Goal: Task Accomplishment & Management: Manage account settings

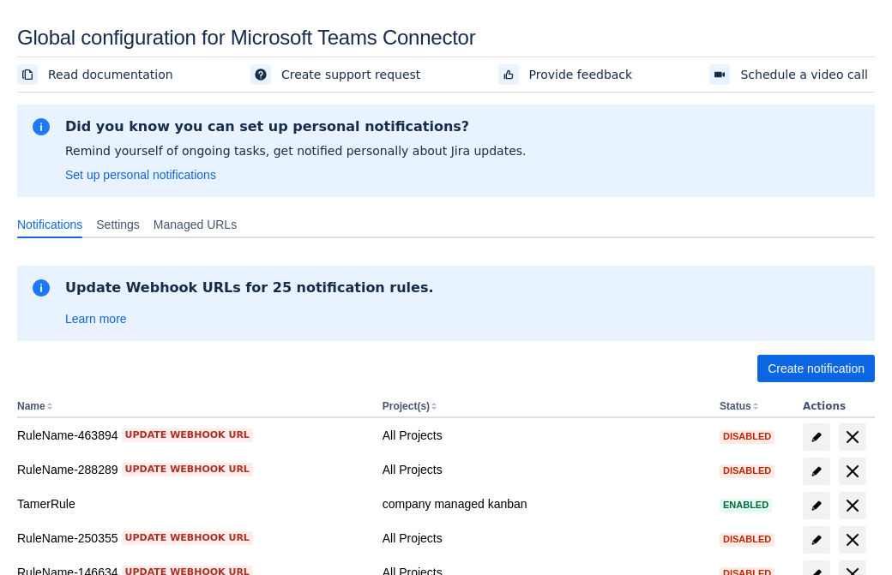
click at [816, 369] on span "Create notification" at bounding box center [816, 368] width 97 height 27
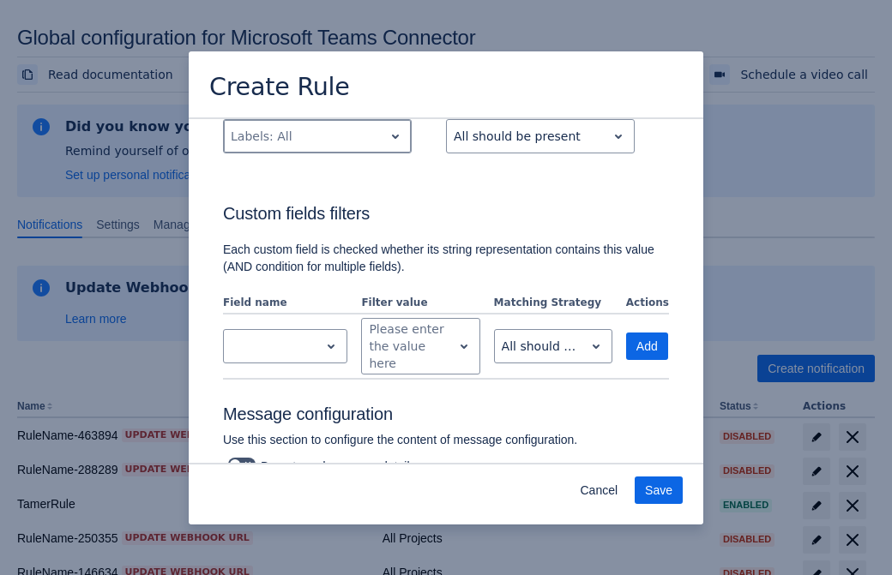
click at [316, 147] on div "Scrollable content" at bounding box center [304, 136] width 146 height 21
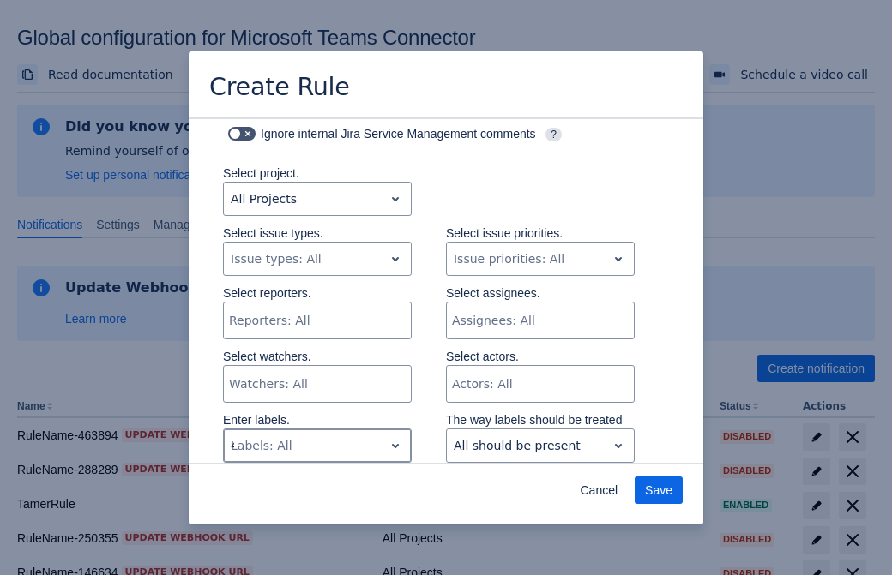
type input "436995_label"
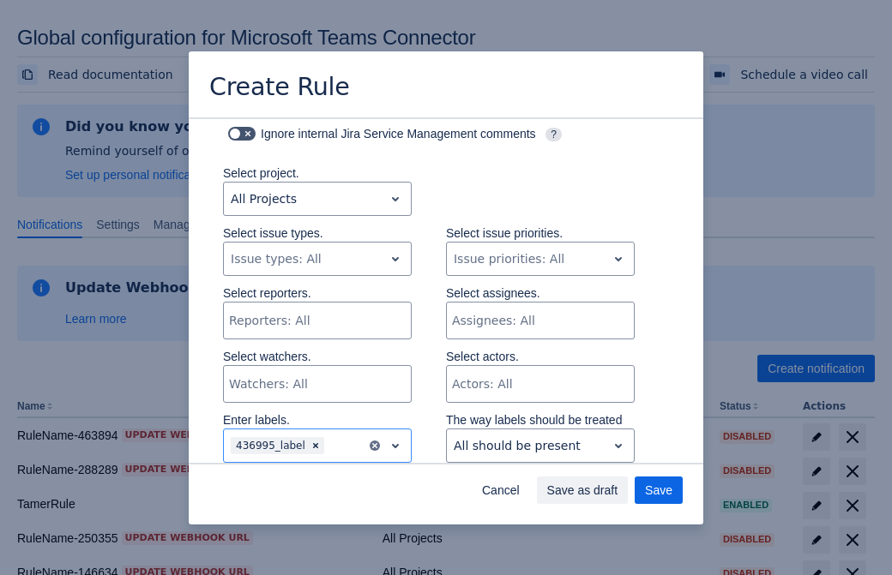
scroll to position [1106, 0]
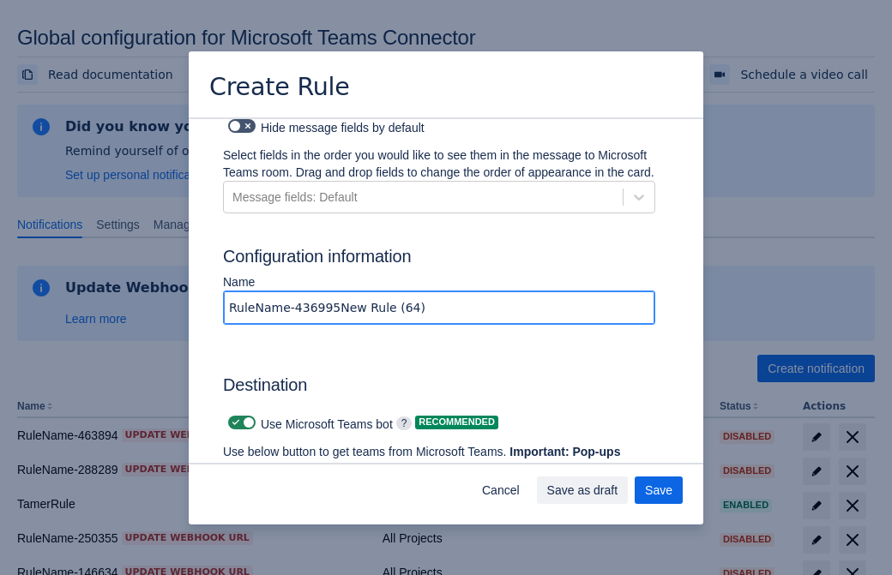
type input "RuleName-436995New Rule (64)"
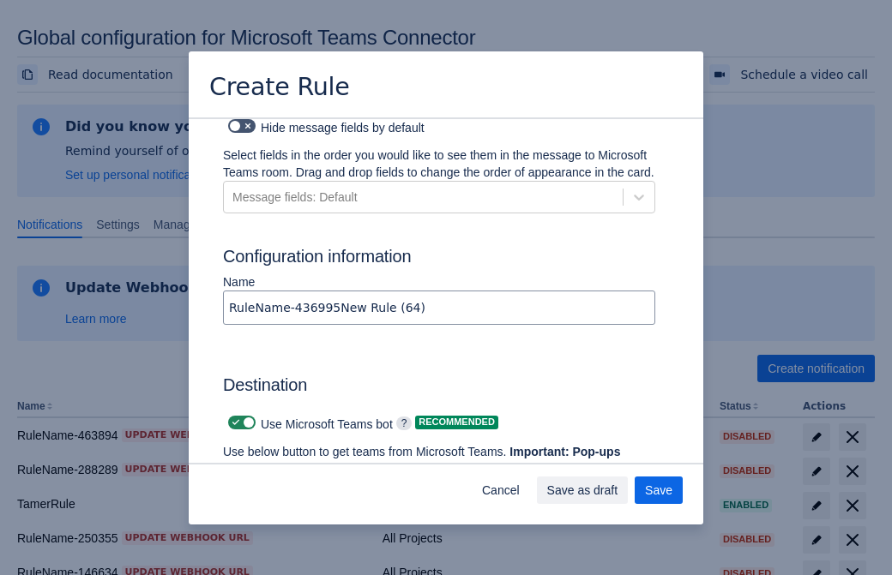
click at [233, 416] on span "Scrollable content" at bounding box center [236, 423] width 14 height 14
click at [233, 418] on input "Scrollable content" at bounding box center [233, 423] width 11 height 11
checkbox input "false"
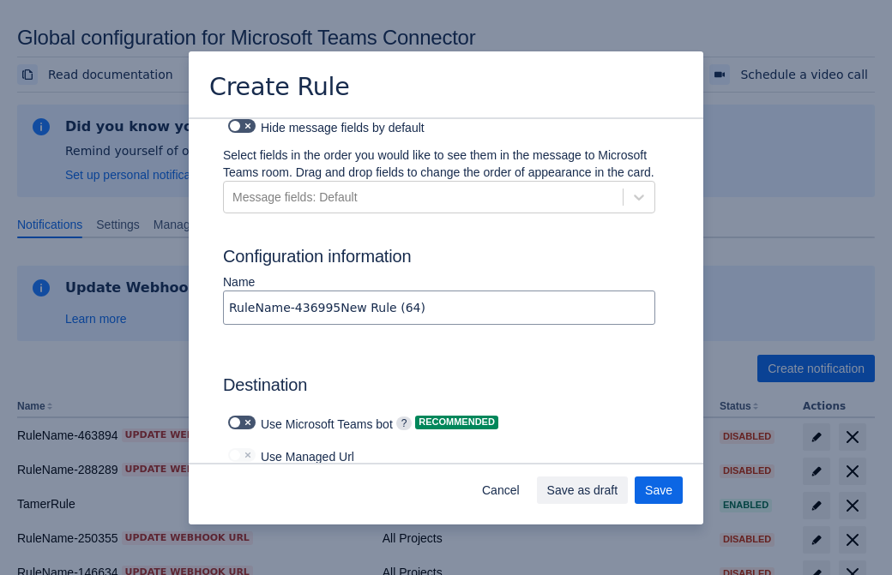
type input "https://prod-172.westeurope.logic.azure.com:443/workflows/ae977bb6ae334c9d95dfe…"
click at [618, 491] on span "Save as draft" at bounding box center [582, 490] width 71 height 27
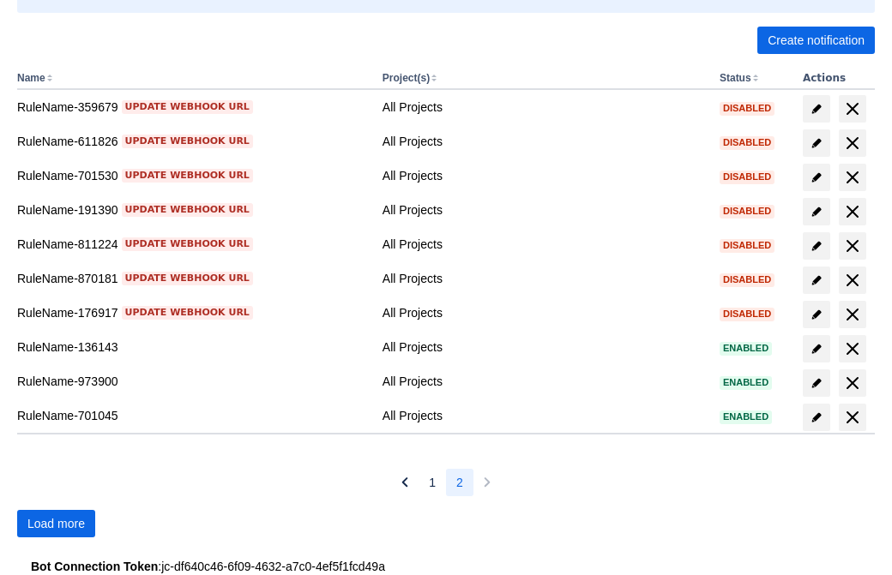
click at [56, 524] on span "Load more" at bounding box center [55, 523] width 57 height 27
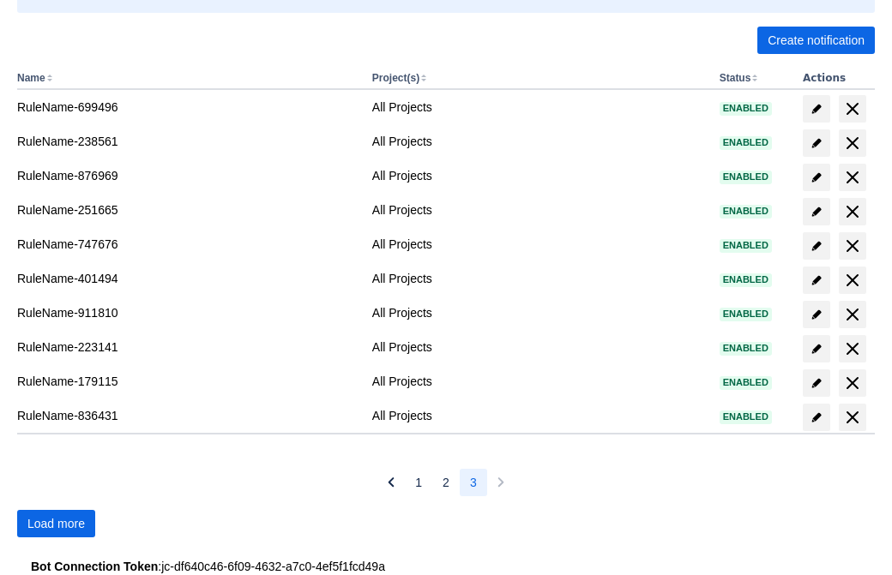
click at [56, 524] on span "Load more" at bounding box center [55, 523] width 57 height 27
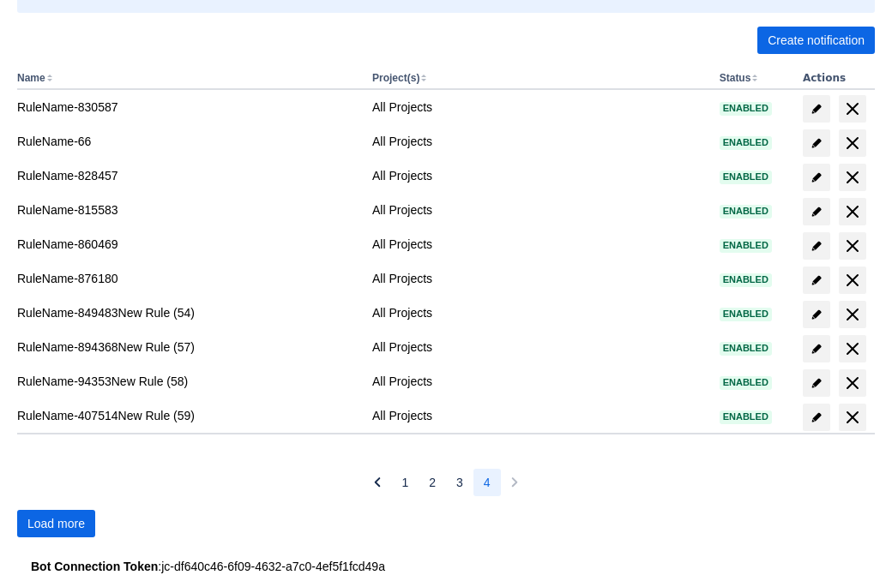
click at [56, 524] on span "Load more" at bounding box center [55, 523] width 57 height 27
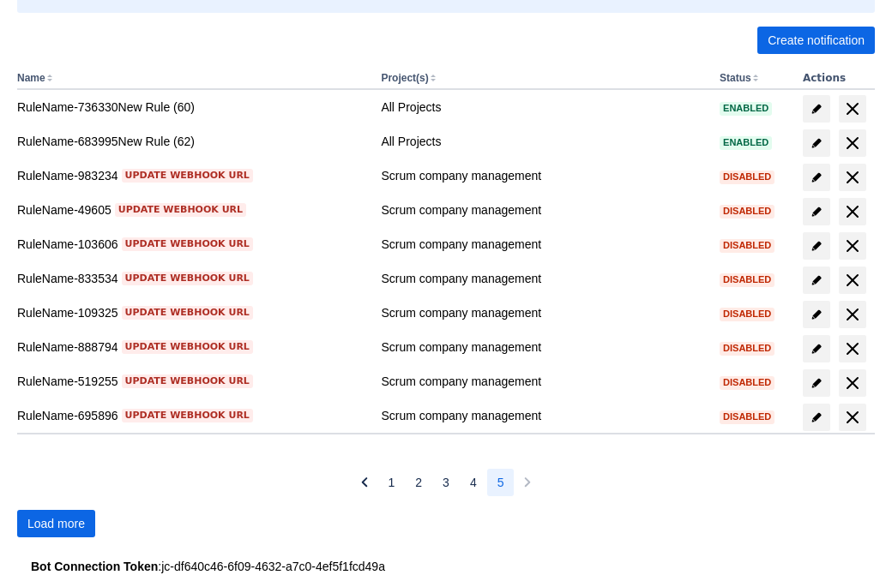
click at [56, 524] on span "Load more" at bounding box center [55, 523] width 57 height 27
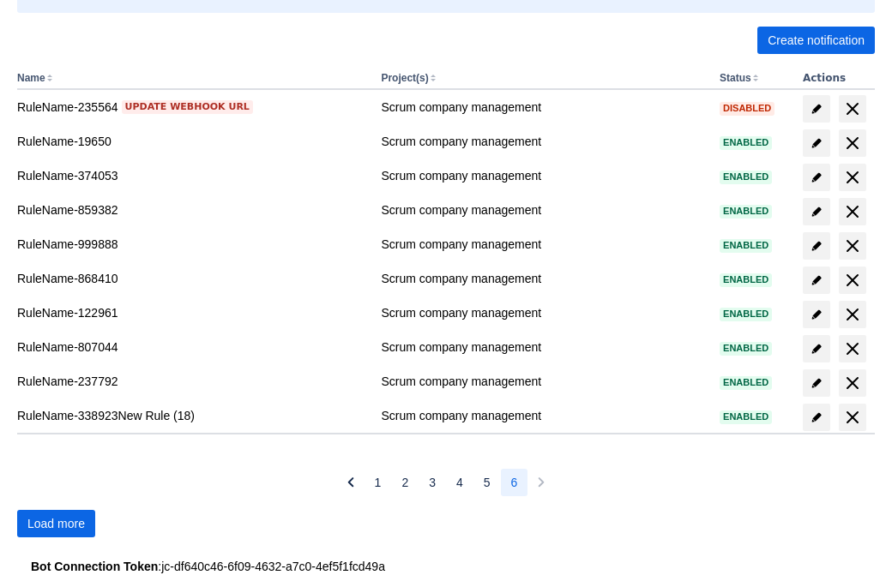
click at [56, 524] on span "Load more" at bounding box center [55, 523] width 57 height 27
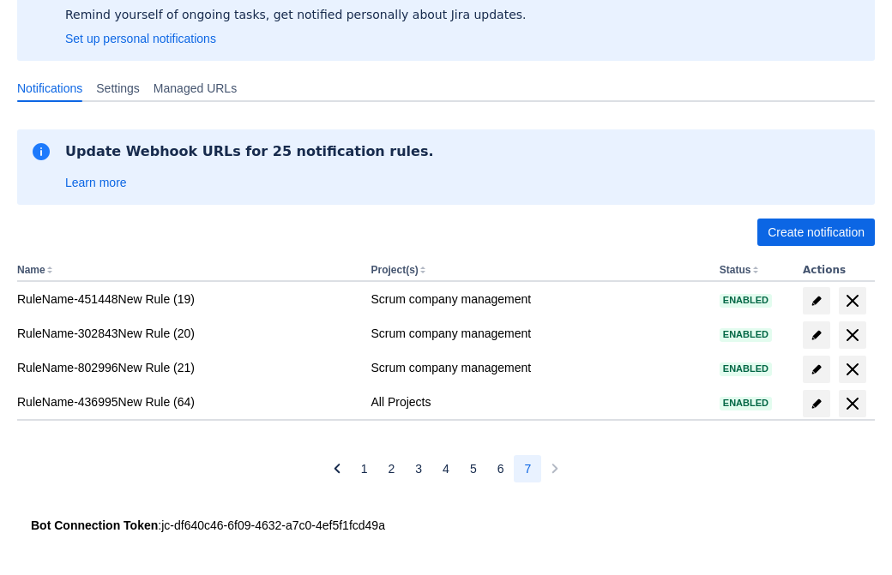
scroll to position [136, 0]
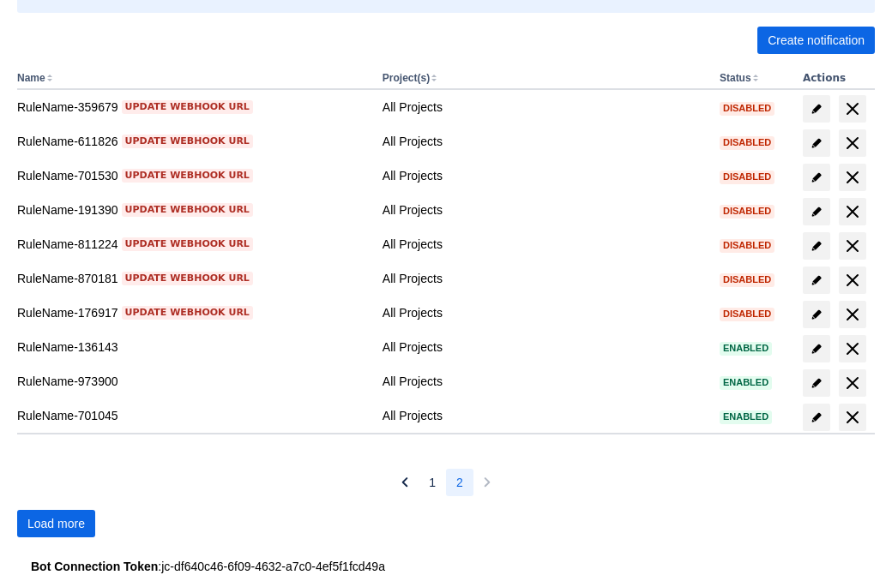
click at [56, 524] on span "Load more" at bounding box center [55, 523] width 57 height 27
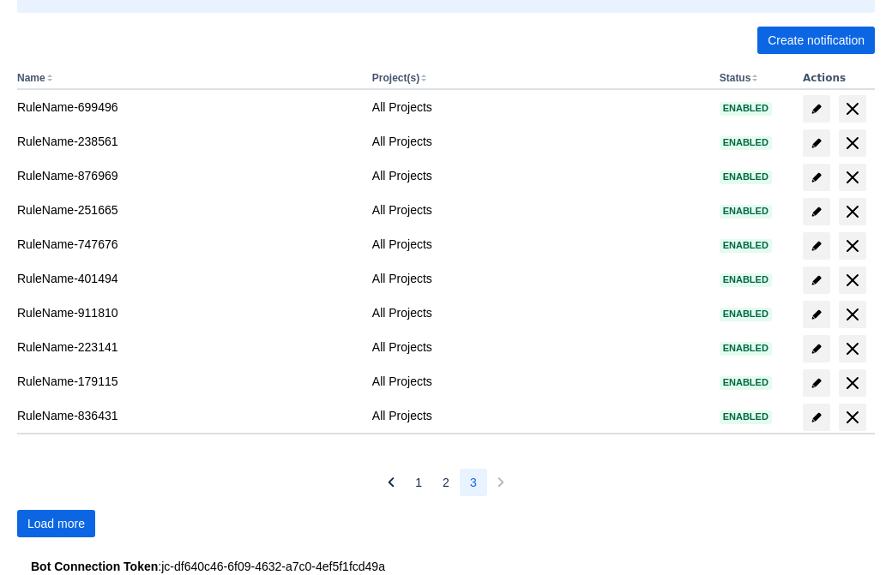
click at [56, 524] on span "Load more" at bounding box center [55, 523] width 57 height 27
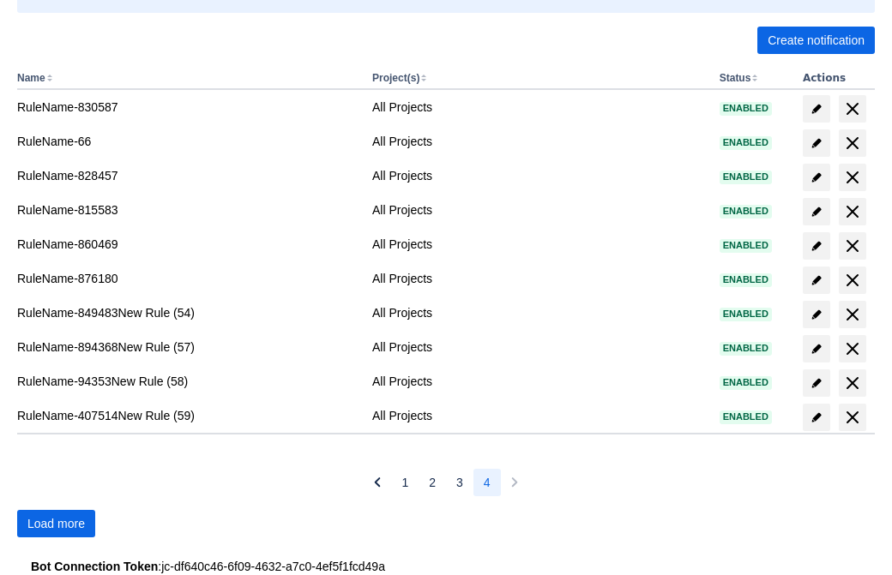
click at [56, 524] on span "Load more" at bounding box center [55, 523] width 57 height 27
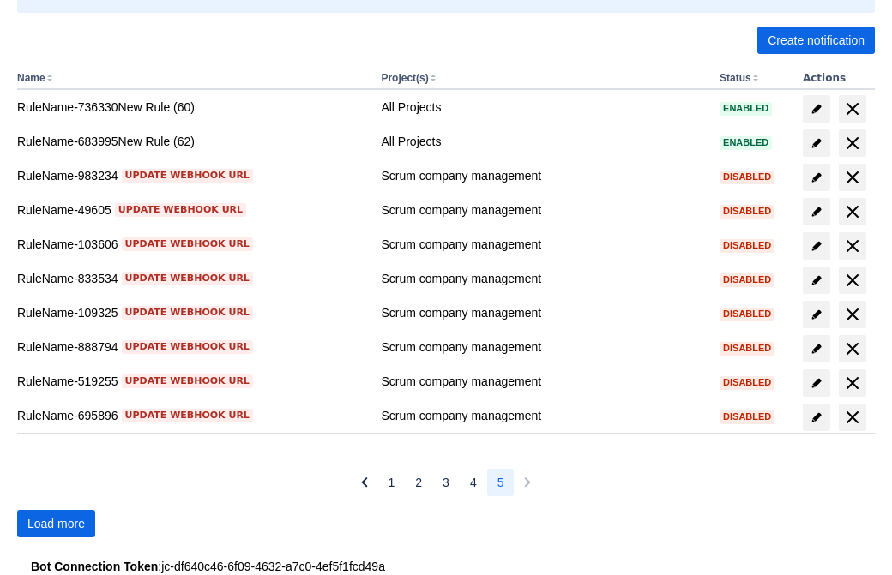
click at [56, 524] on span "Load more" at bounding box center [55, 523] width 57 height 27
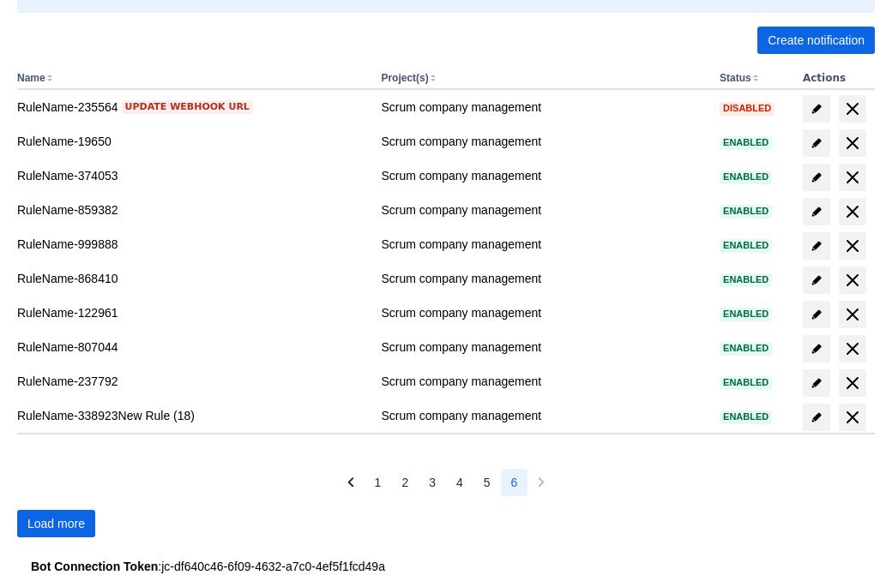
click at [56, 524] on span "Load more" at bounding box center [55, 523] width 57 height 27
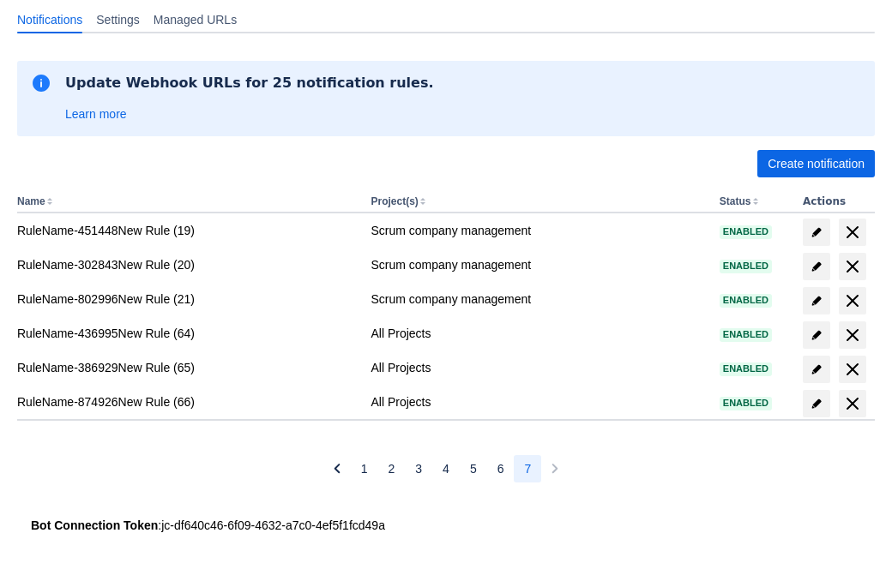
scroll to position [205, 0]
click at [852, 335] on span "delete" at bounding box center [852, 335] width 21 height 21
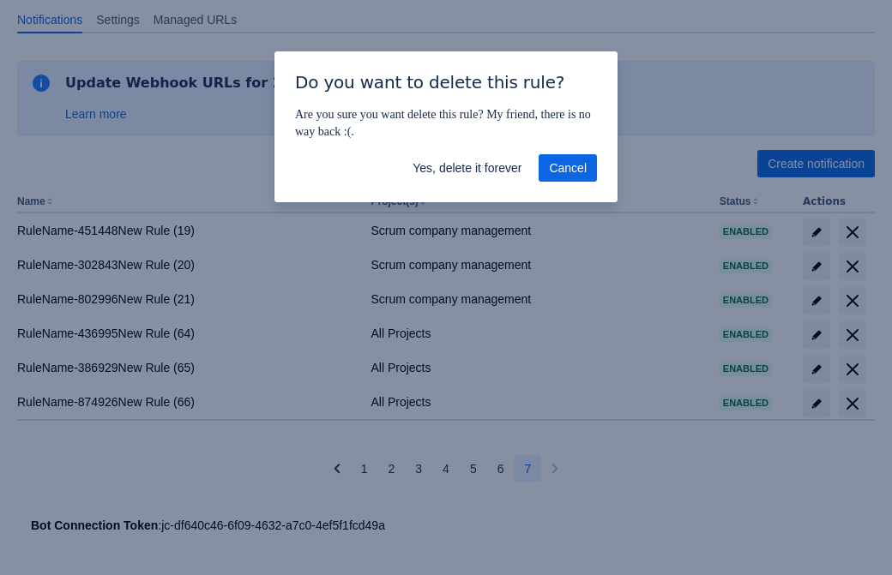
click at [467, 168] on span "Yes, delete it forever" at bounding box center [467, 167] width 109 height 27
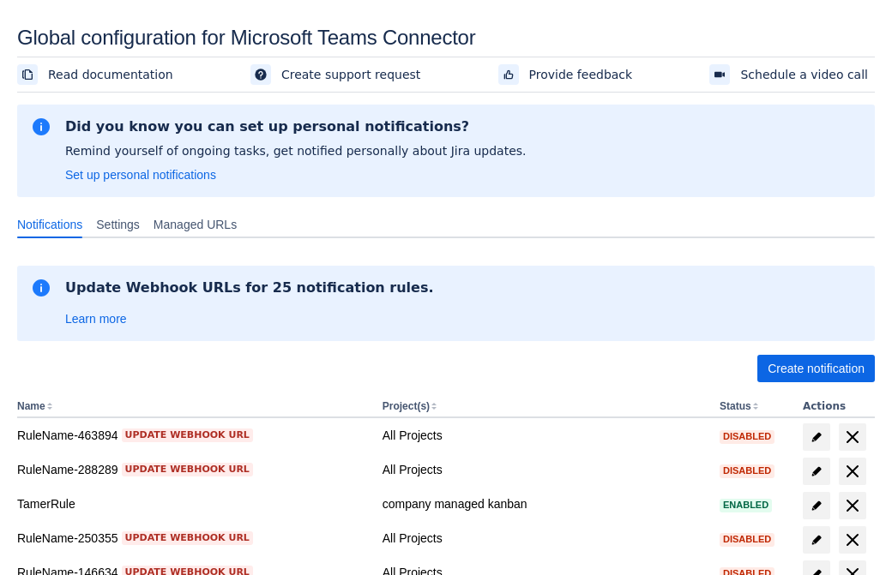
click at [816, 369] on span "Create notification" at bounding box center [816, 368] width 97 height 27
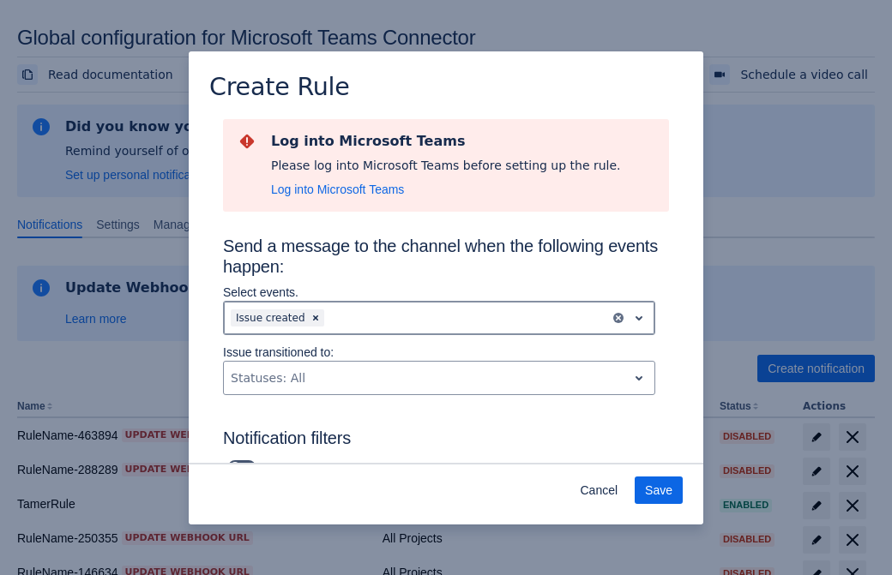
click at [439, 318] on div "Scrollable content" at bounding box center [465, 318] width 275 height 21
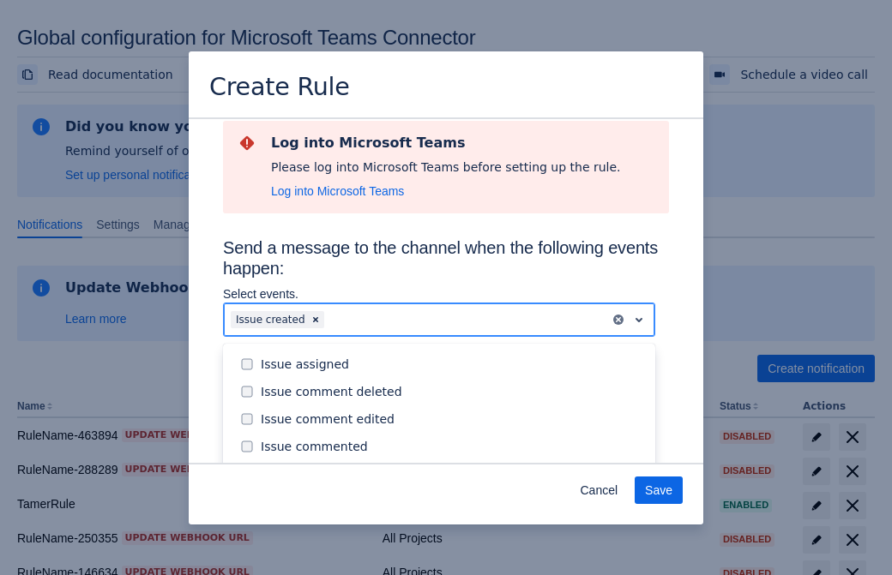
scroll to position [184, 0]
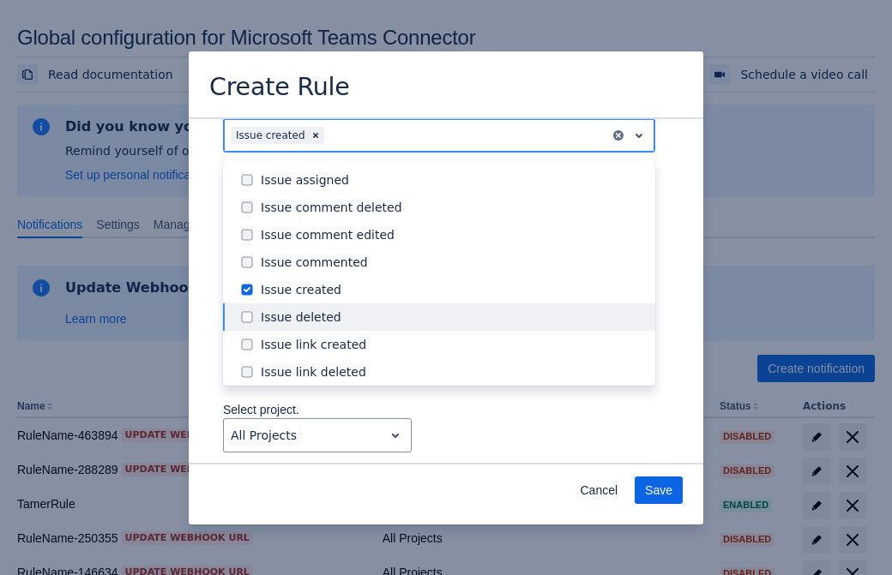
click at [453, 290] on div "Issue created" at bounding box center [453, 289] width 384 height 17
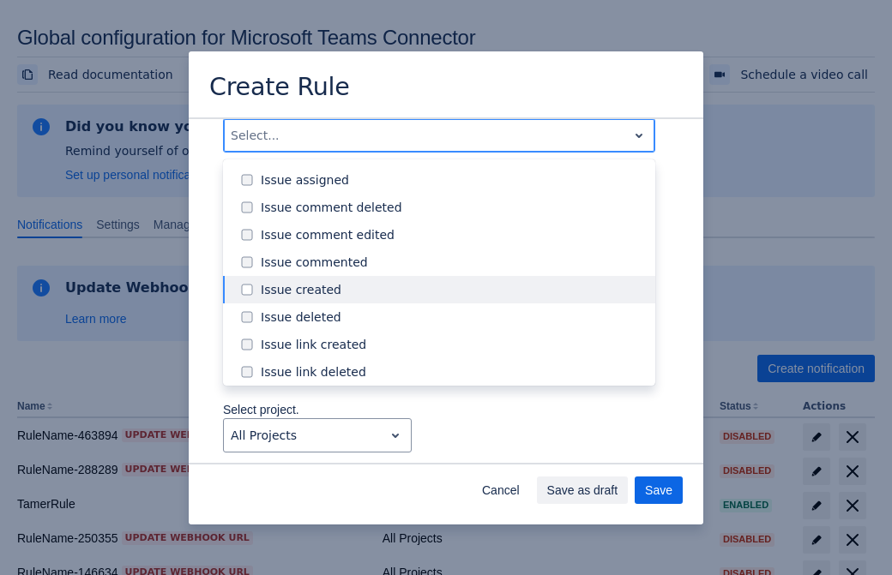
click at [453, 446] on div "Issue updated" at bounding box center [453, 454] width 384 height 17
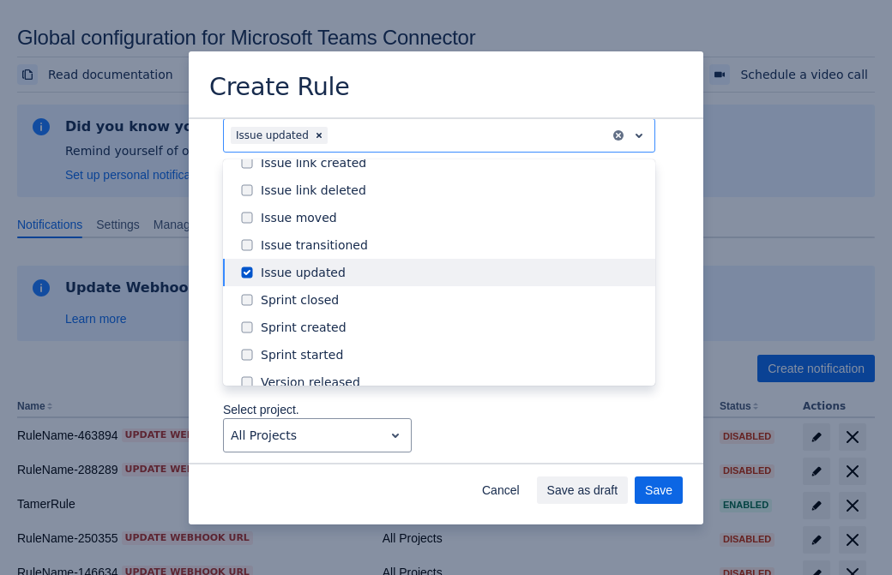
type input "83758_label"
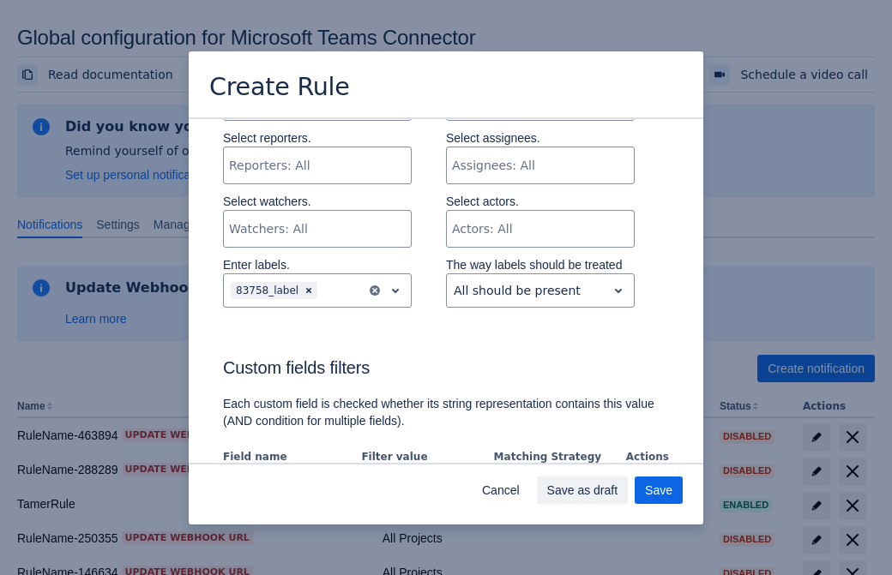
scroll to position [1106, 0]
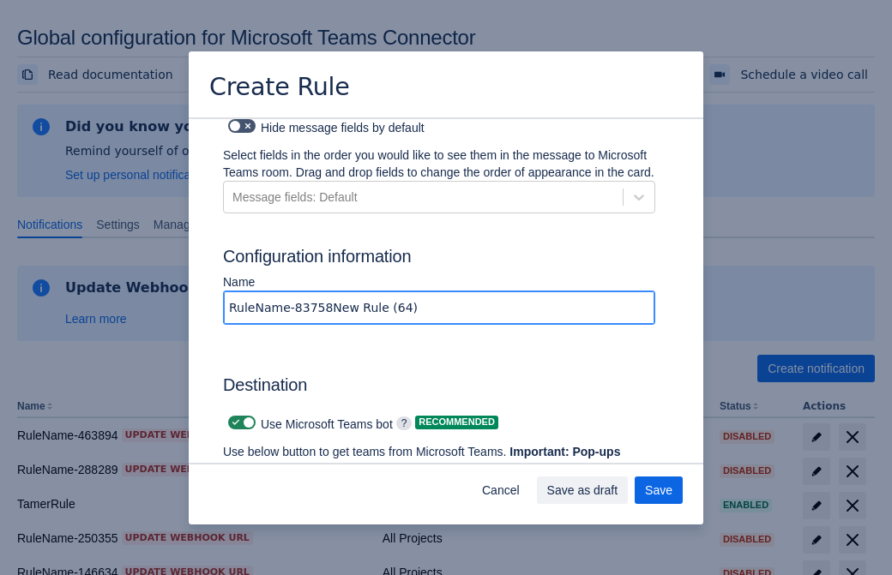
type input "RuleName-83758New Rule (64)"
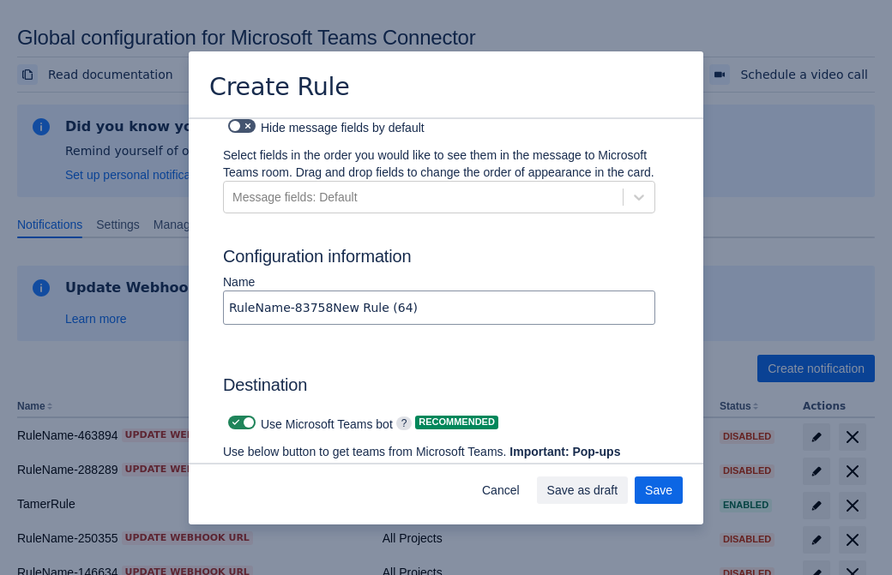
click at [233, 416] on span "Scrollable content" at bounding box center [236, 423] width 14 height 14
click at [233, 418] on input "Scrollable content" at bounding box center [233, 423] width 11 height 11
checkbox input "false"
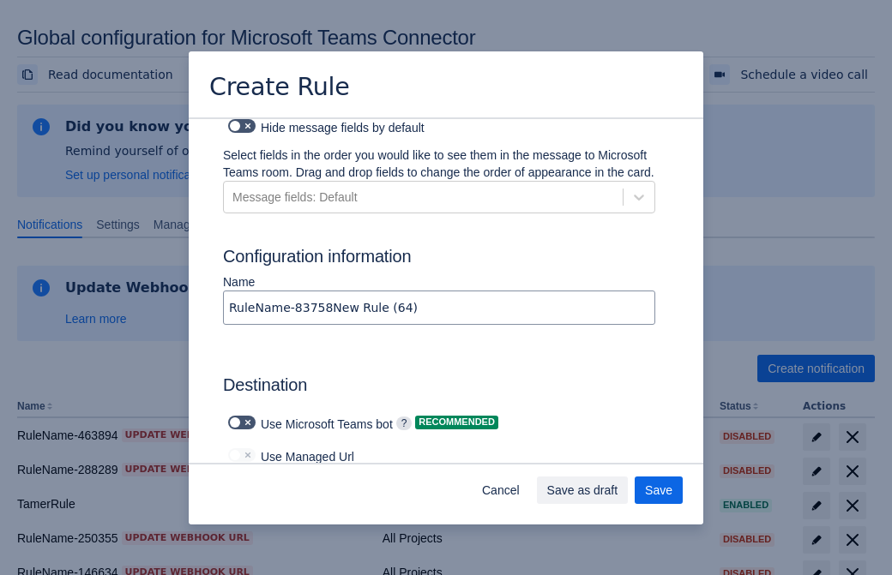
type input "https://prod-112.westeurope.logic.azure.com:443/workflows/bae959254738451b85002…"
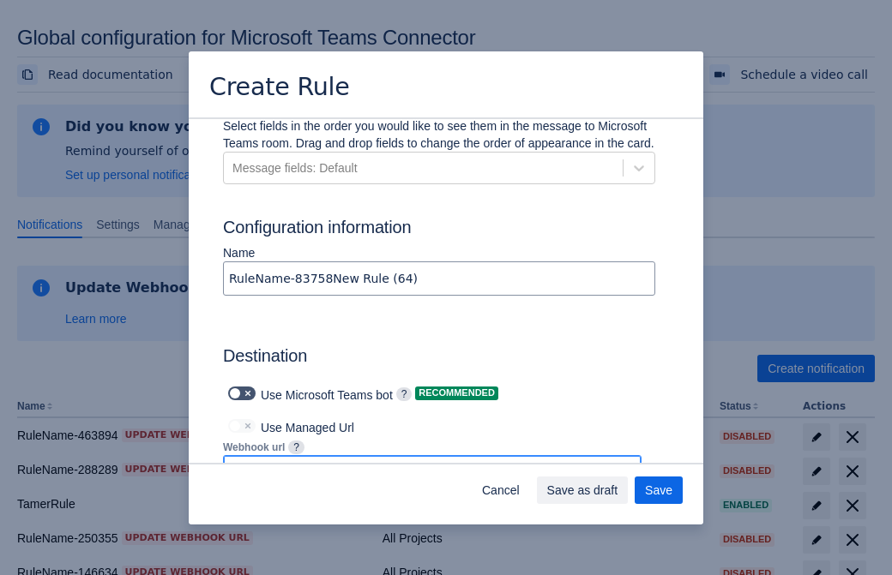
click at [618, 491] on span "Save as draft" at bounding box center [582, 490] width 71 height 27
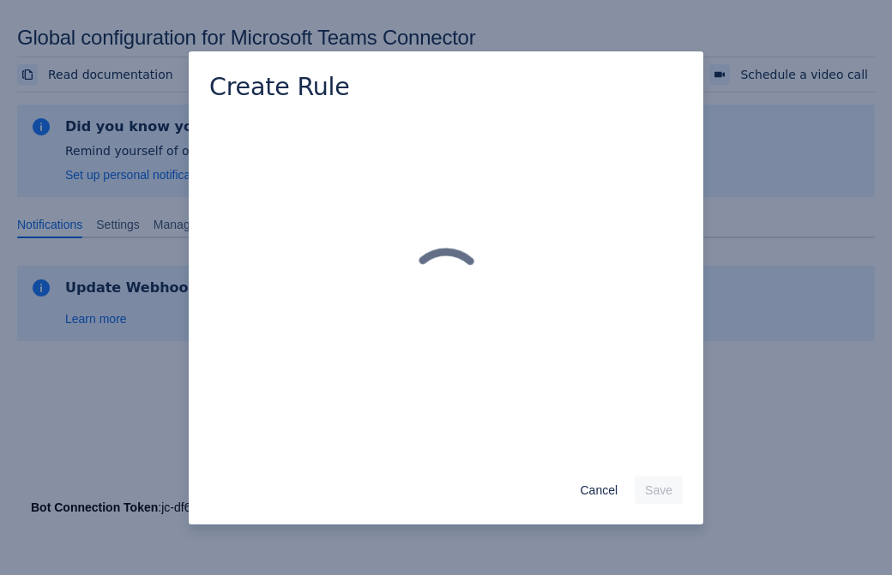
scroll to position [0, 0]
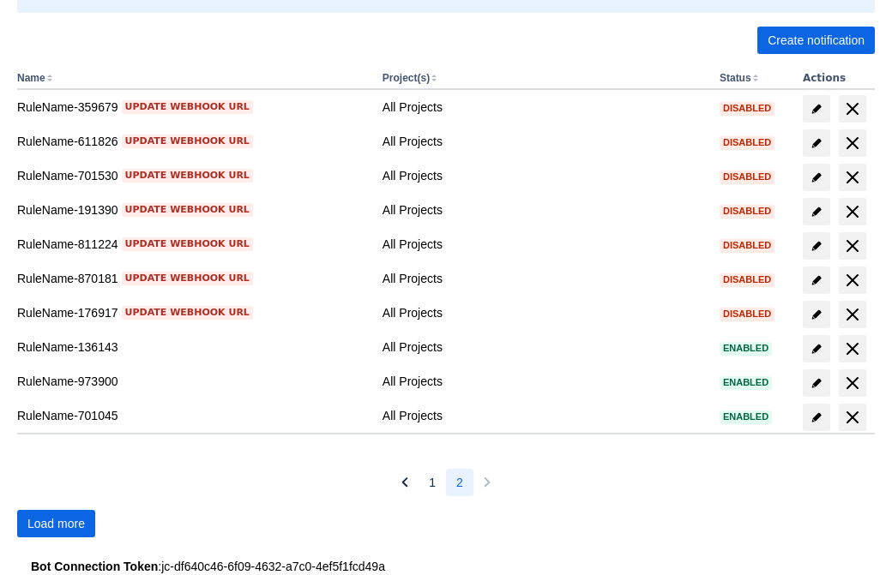
click at [56, 524] on span "Load more" at bounding box center [55, 523] width 57 height 27
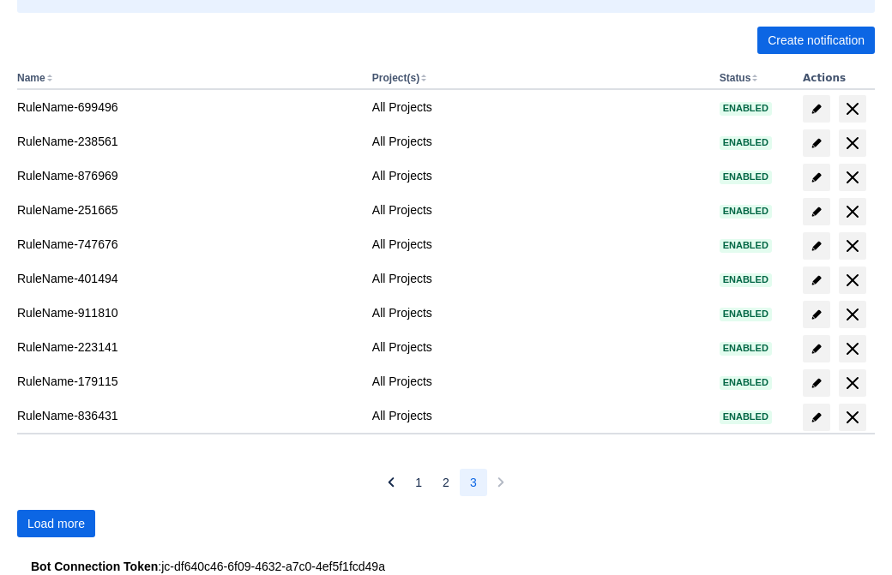
click at [56, 524] on span "Load more" at bounding box center [55, 523] width 57 height 27
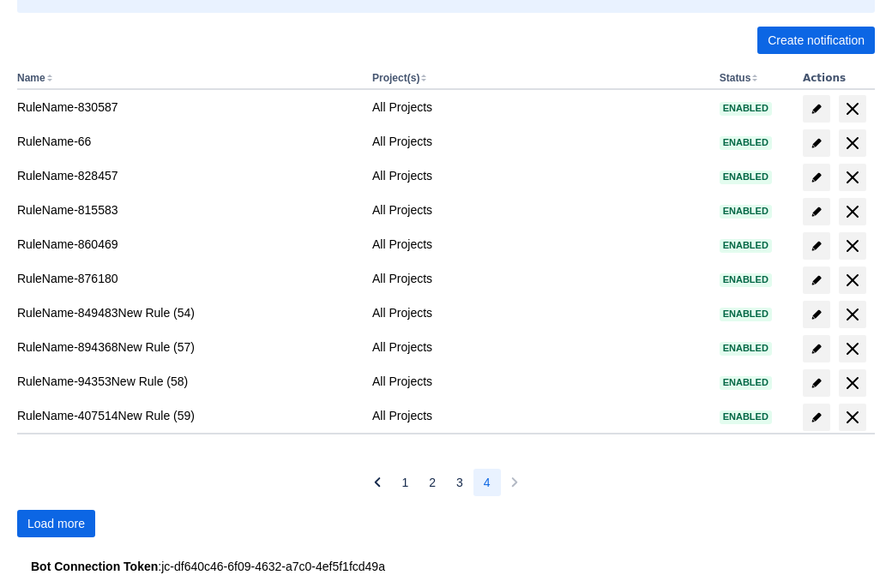
click at [56, 524] on span "Load more" at bounding box center [55, 523] width 57 height 27
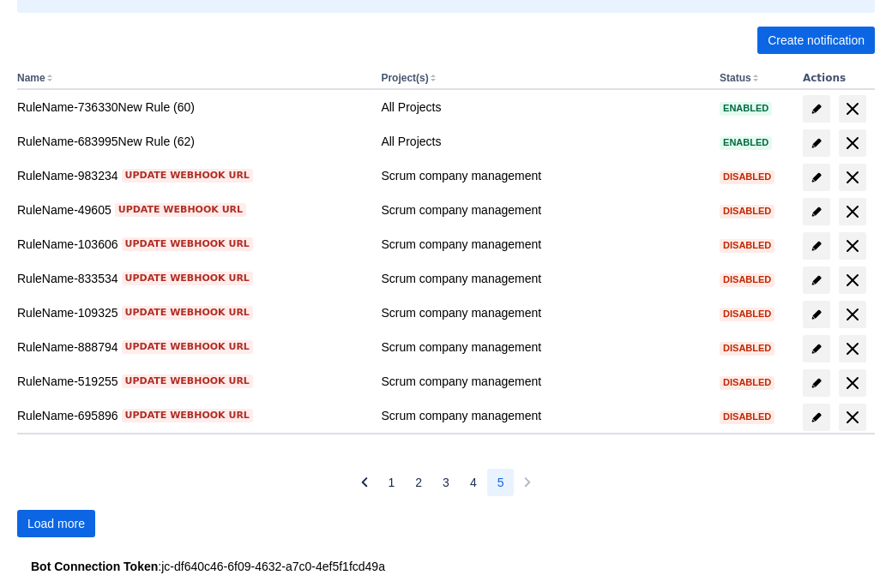
click at [56, 524] on span "Load more" at bounding box center [55, 523] width 57 height 27
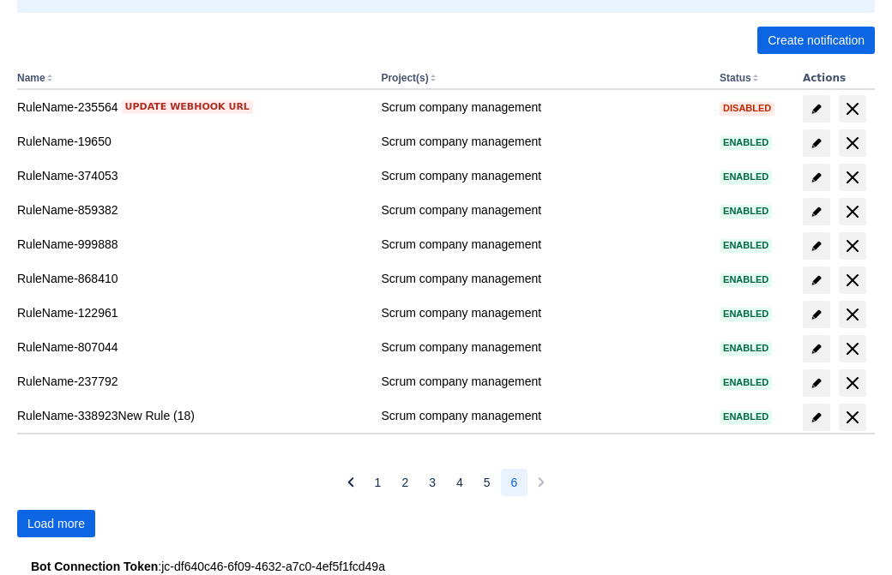
click at [56, 524] on span "Load more" at bounding box center [55, 523] width 57 height 27
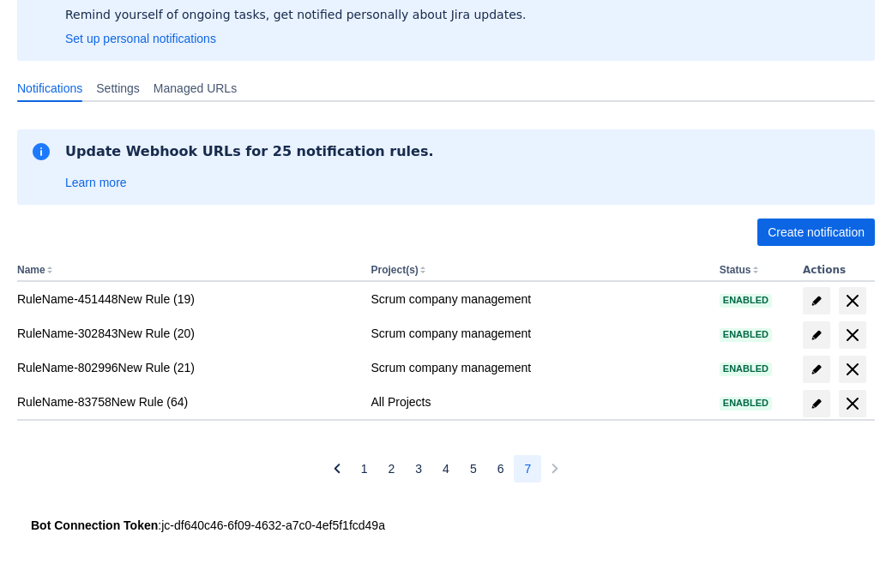
scroll to position [136, 0]
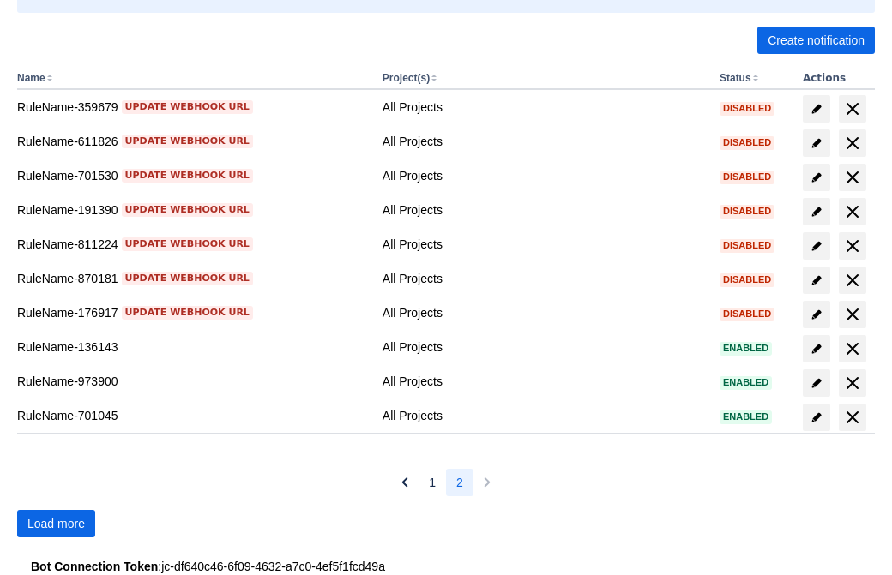
click at [56, 524] on span "Load more" at bounding box center [55, 523] width 57 height 27
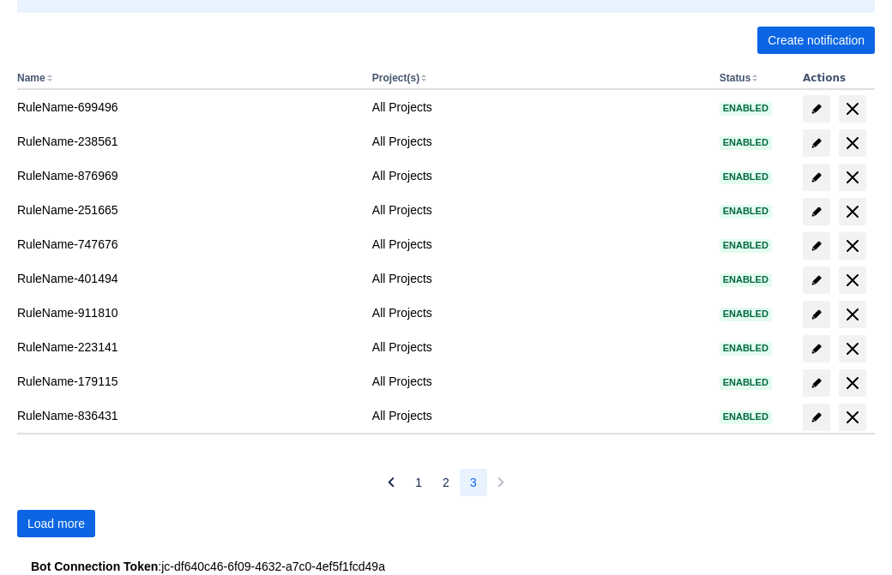
click at [56, 524] on span "Load more" at bounding box center [55, 523] width 57 height 27
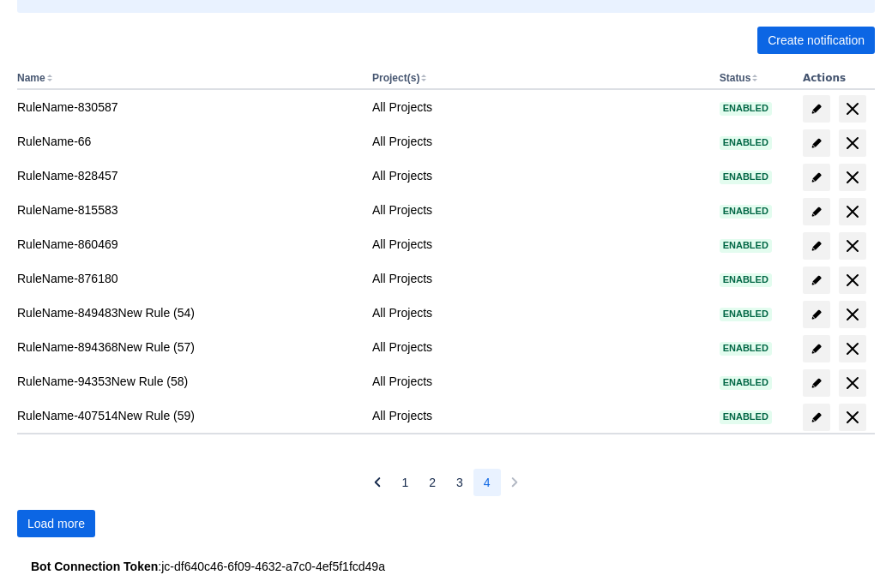
click at [56, 524] on span "Load more" at bounding box center [55, 523] width 57 height 27
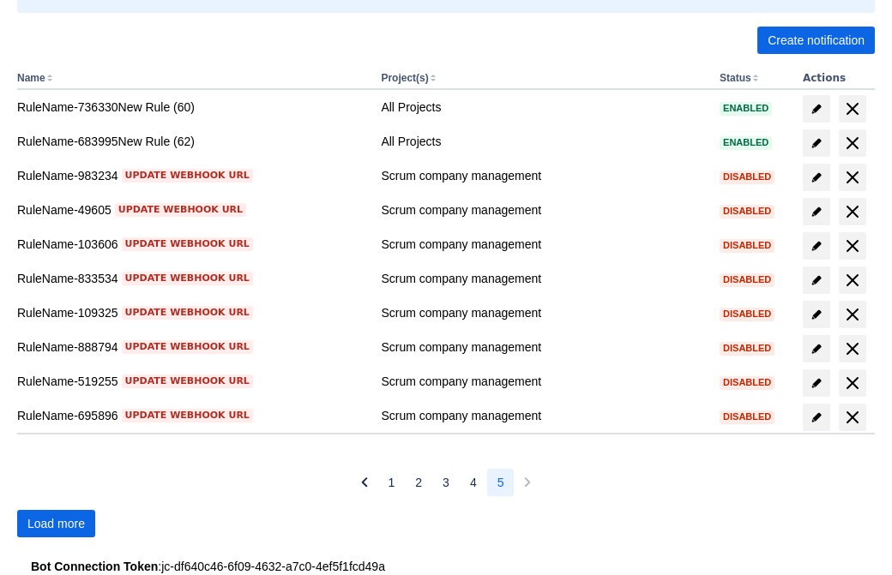
click at [56, 524] on span "Load more" at bounding box center [55, 523] width 57 height 27
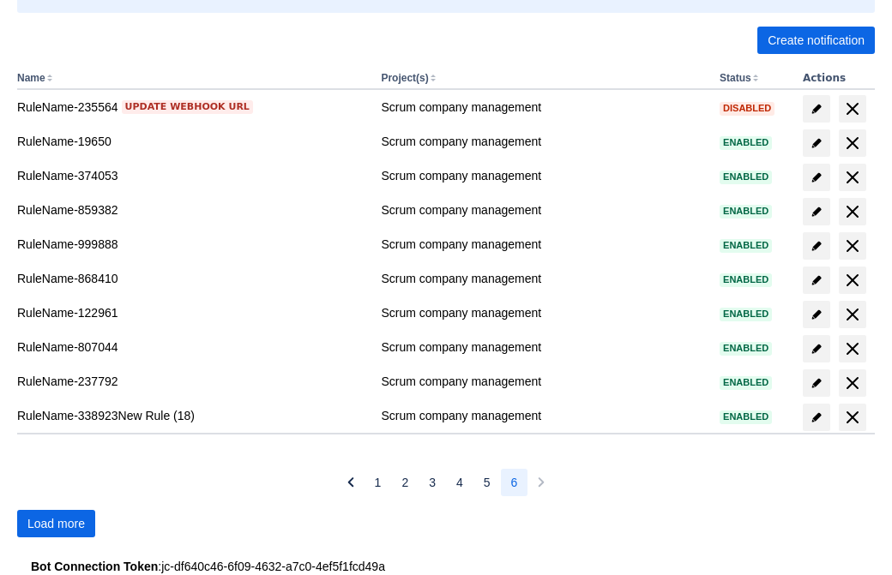
click at [56, 524] on span "Load more" at bounding box center [55, 523] width 57 height 27
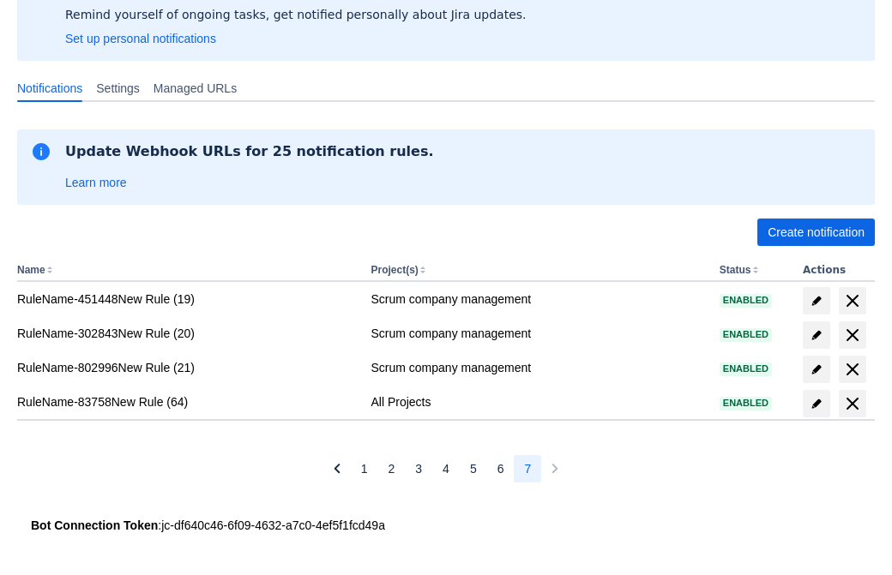
scroll to position [136, 0]
click at [852, 404] on span "delete" at bounding box center [852, 404] width 21 height 21
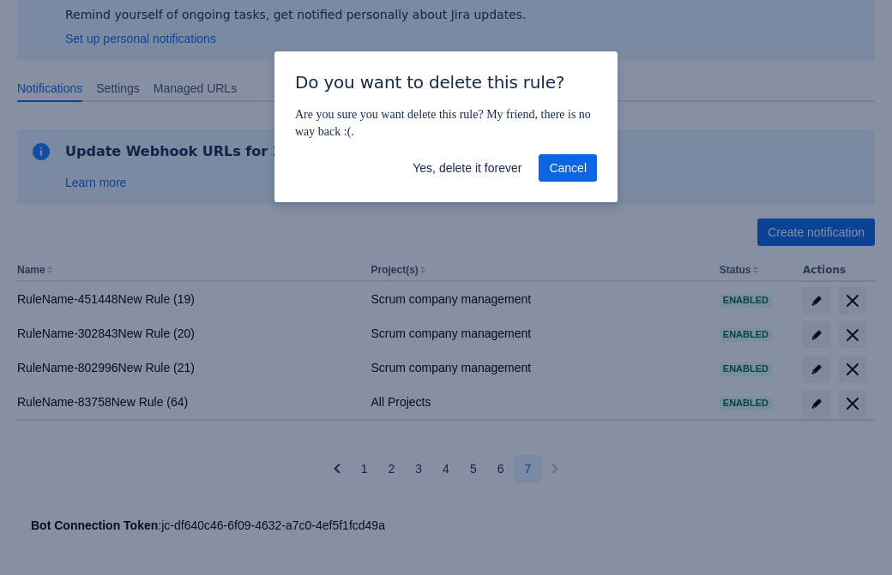
click at [467, 168] on span "Yes, delete it forever" at bounding box center [467, 167] width 109 height 27
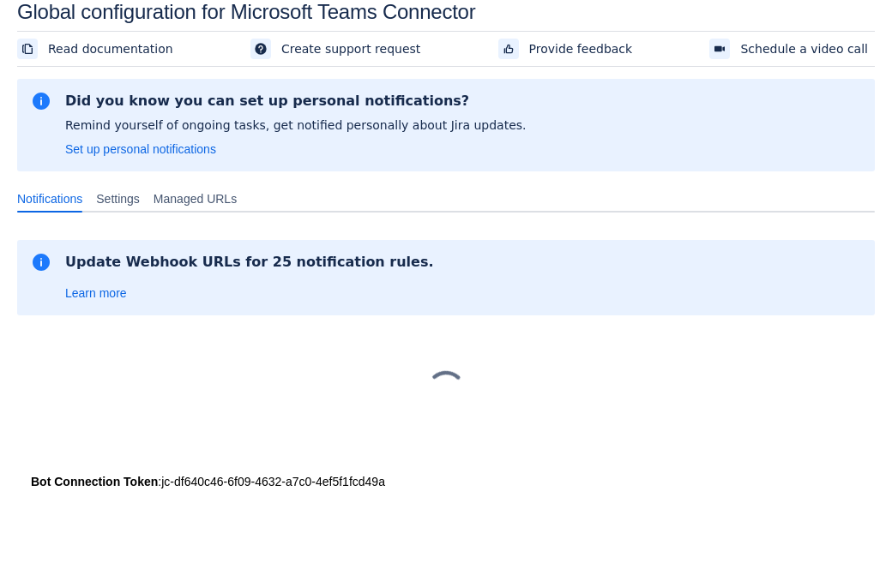
scroll to position [26, 0]
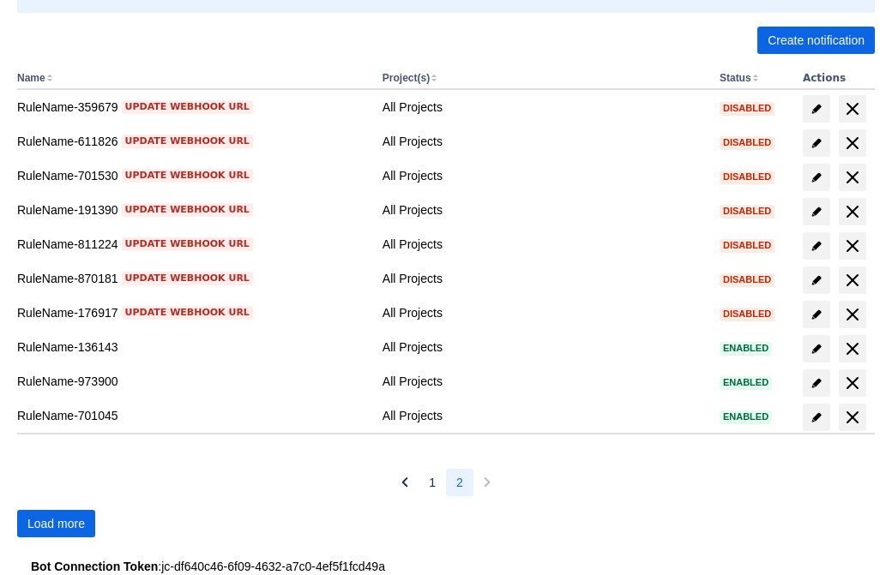
click at [56, 524] on span "Load more" at bounding box center [55, 523] width 57 height 27
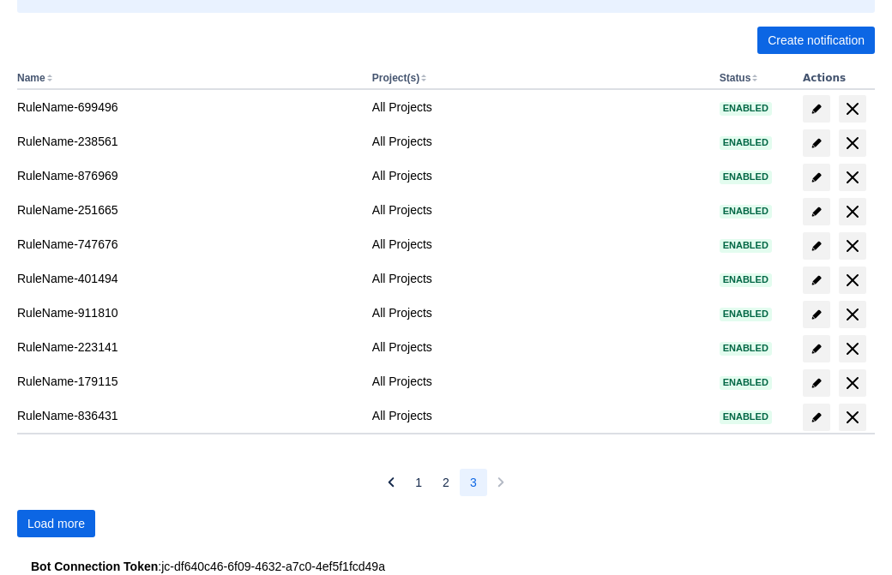
click at [56, 524] on span "Load more" at bounding box center [55, 523] width 57 height 27
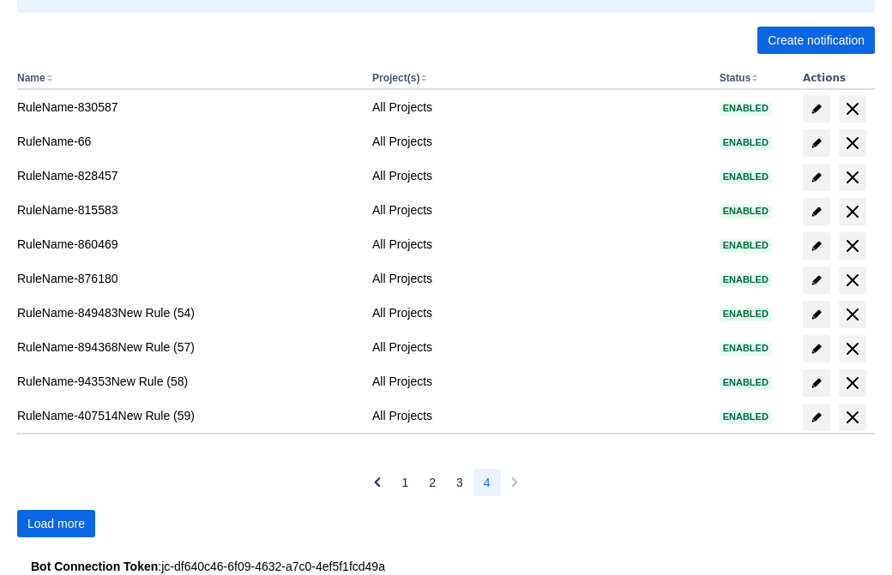
click at [56, 524] on span "Load more" at bounding box center [55, 523] width 57 height 27
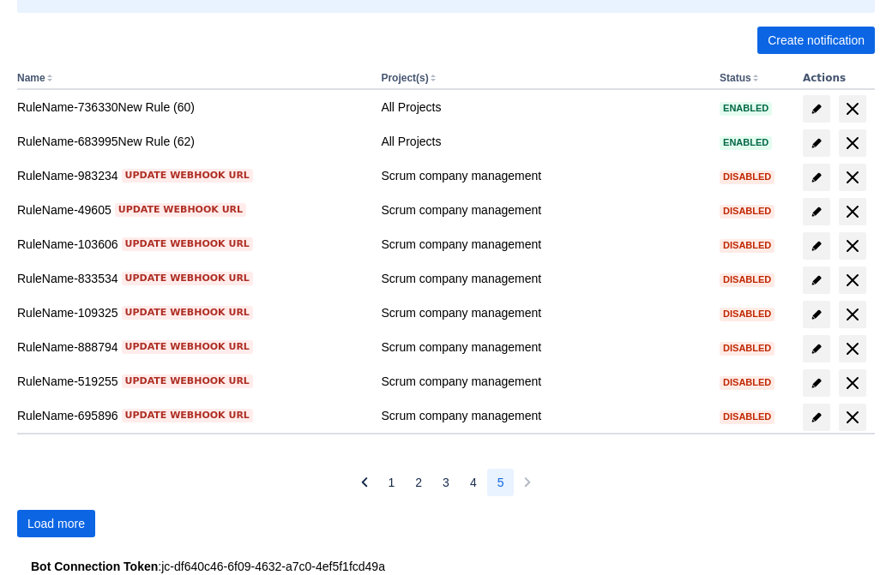
click at [56, 524] on span "Load more" at bounding box center [55, 523] width 57 height 27
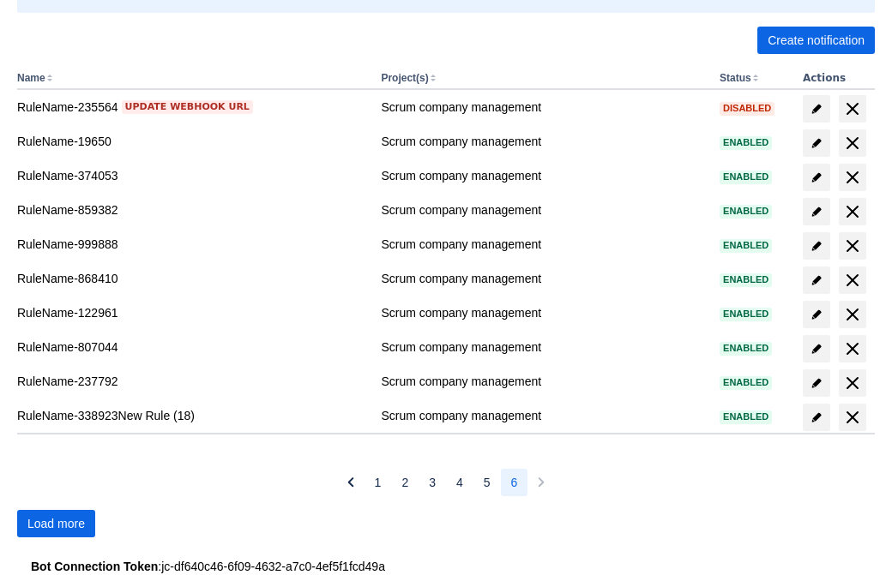
click at [56, 524] on span "Load more" at bounding box center [55, 523] width 57 height 27
